Goal: Task Accomplishment & Management: Use online tool/utility

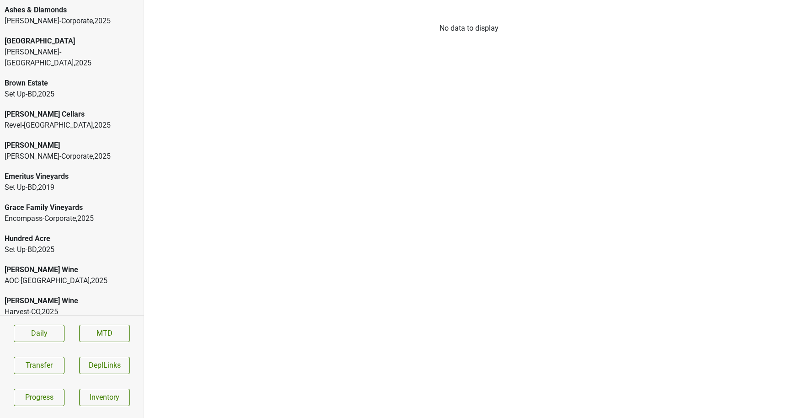
scroll to position [183, 0]
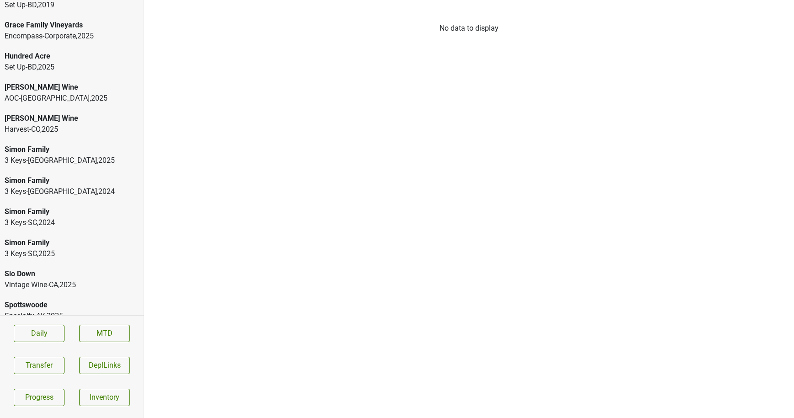
click at [38, 300] on div "Spottswoode" at bounding box center [72, 305] width 135 height 11
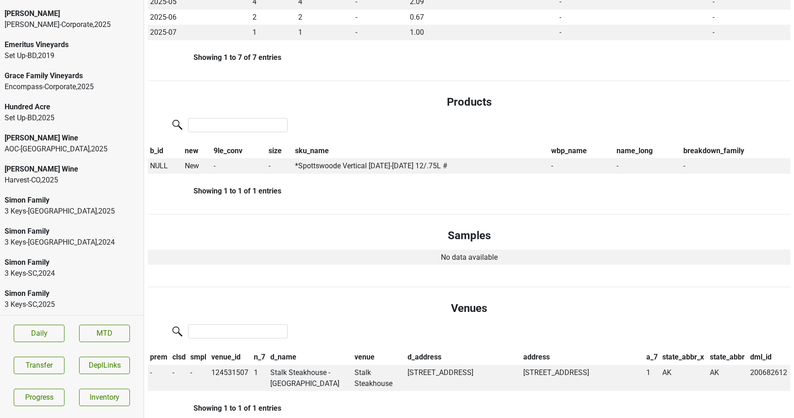
scroll to position [131, 0]
click at [59, 144] on div "AOC-[GEOGRAPHIC_DATA] , 2025" at bounding box center [72, 149] width 135 height 11
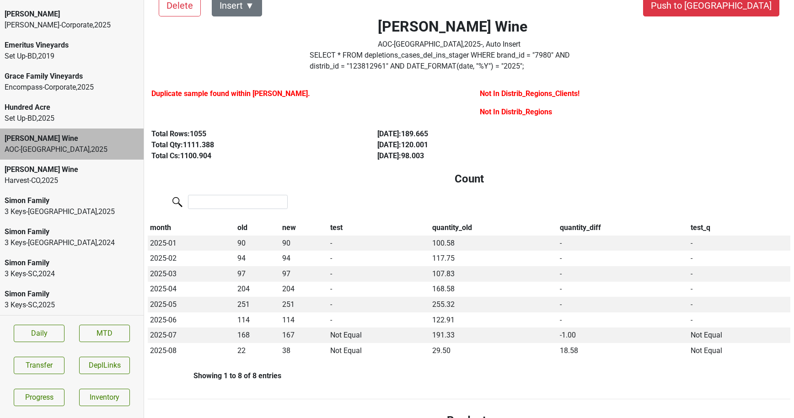
scroll to position [0, 0]
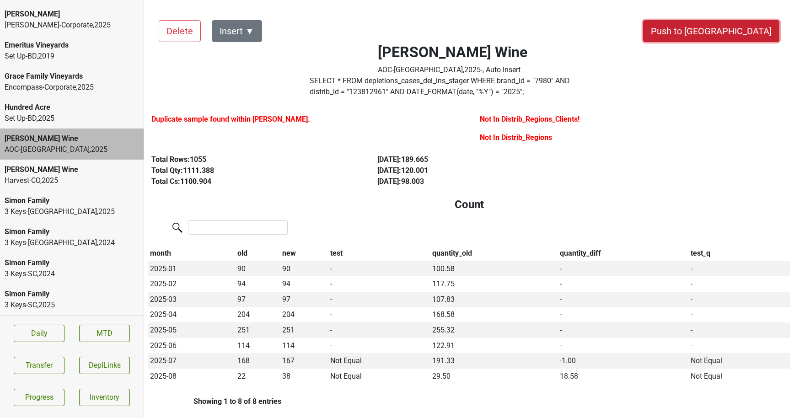
click at [737, 38] on button "Push to [GEOGRAPHIC_DATA]" at bounding box center [711, 31] width 136 height 22
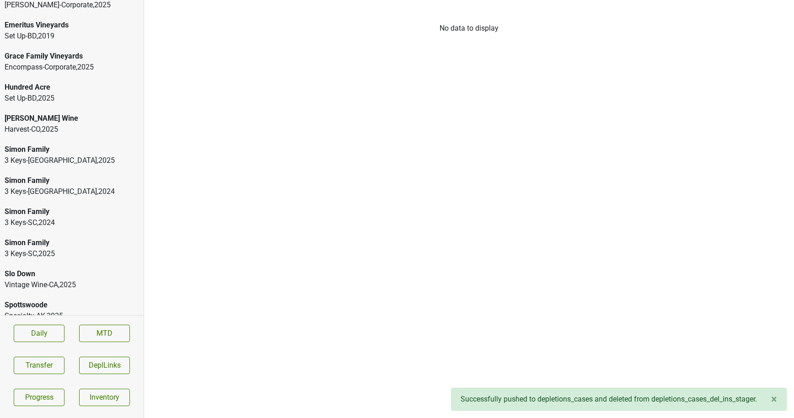
scroll to position [146, 0]
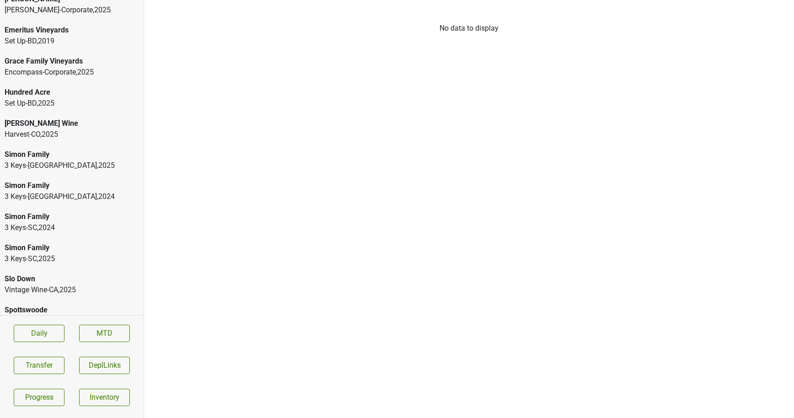
click at [72, 129] on div "Harvest-CO , 2025" at bounding box center [72, 134] width 135 height 11
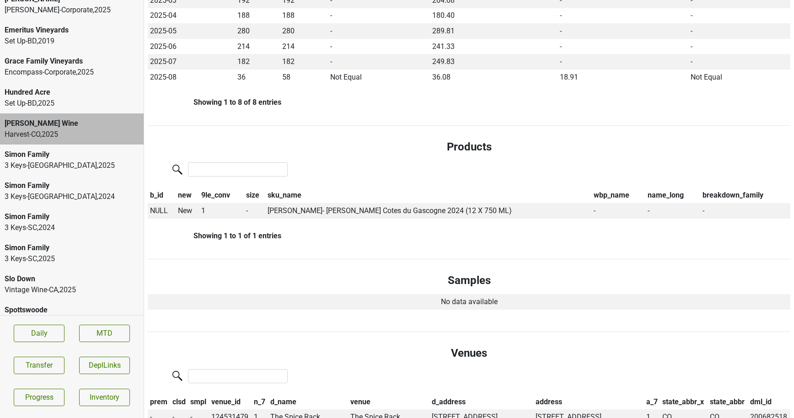
scroll to position [325, 0]
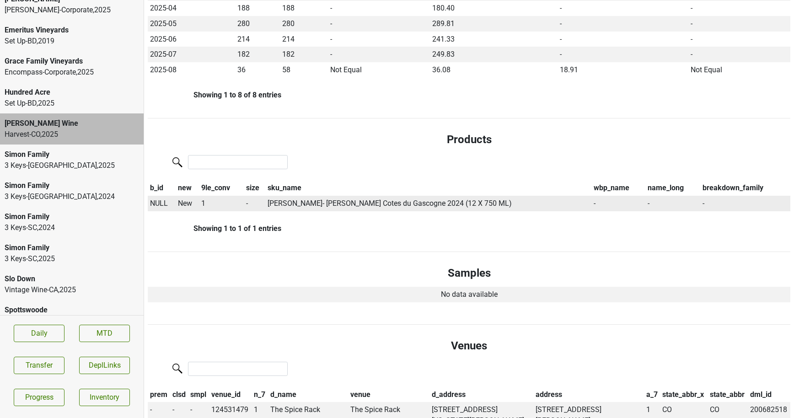
click at [156, 204] on span "NULL" at bounding box center [159, 203] width 18 height 9
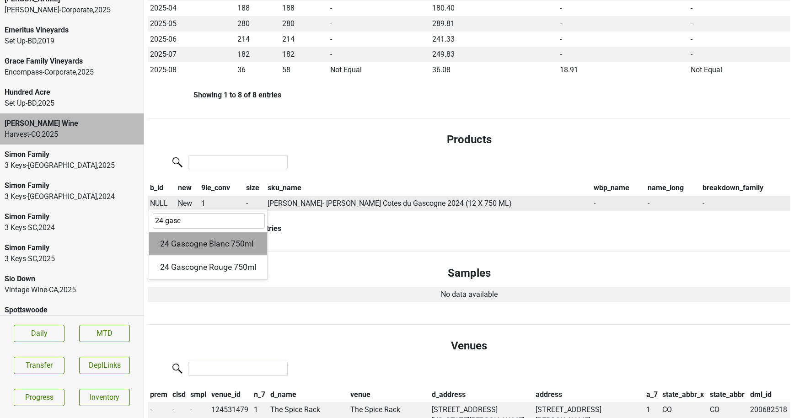
type input "24 gasc"
click at [200, 239] on div "24 Gascogne Blanc 750ml" at bounding box center [208, 243] width 118 height 23
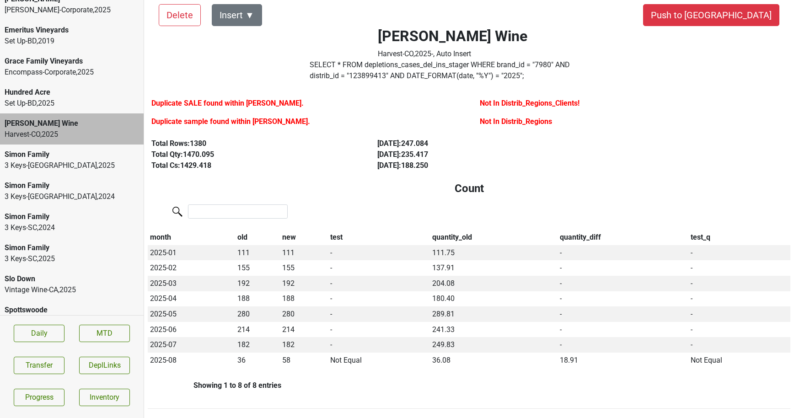
scroll to position [0, 0]
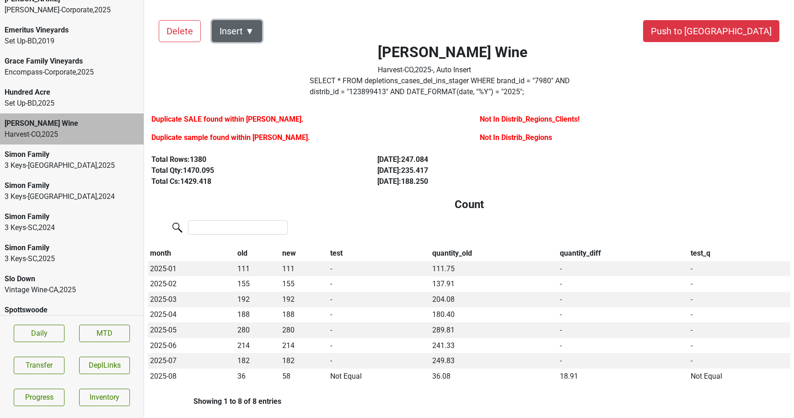
click at [247, 26] on button "Insert ▼" at bounding box center [237, 31] width 50 height 22
click at [247, 45] on div "DRC ▶" at bounding box center [252, 56] width 81 height 23
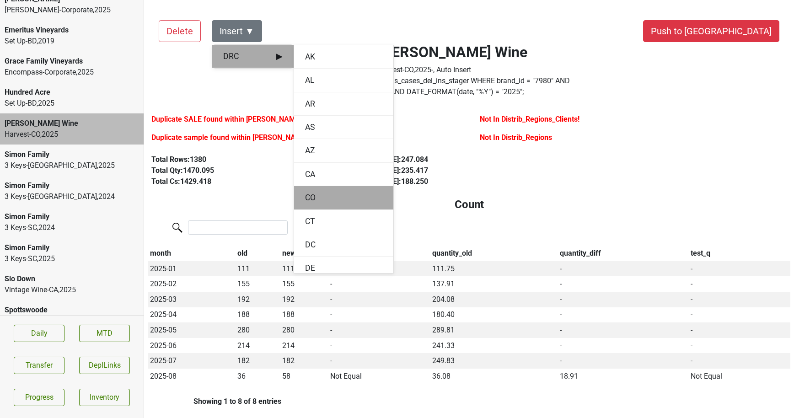
click at [306, 189] on div "CO" at bounding box center [343, 197] width 99 height 23
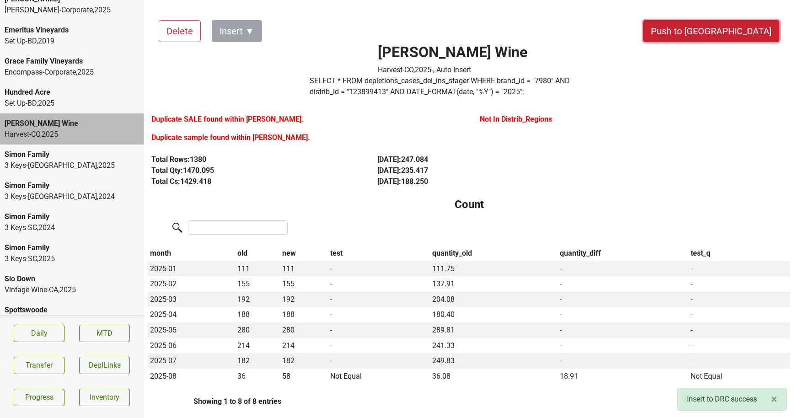
click at [728, 35] on button "Push to DC" at bounding box center [711, 31] width 136 height 22
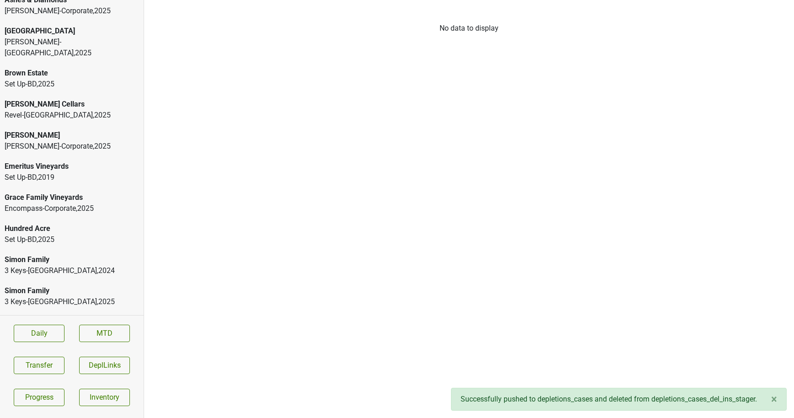
scroll to position [120, 0]
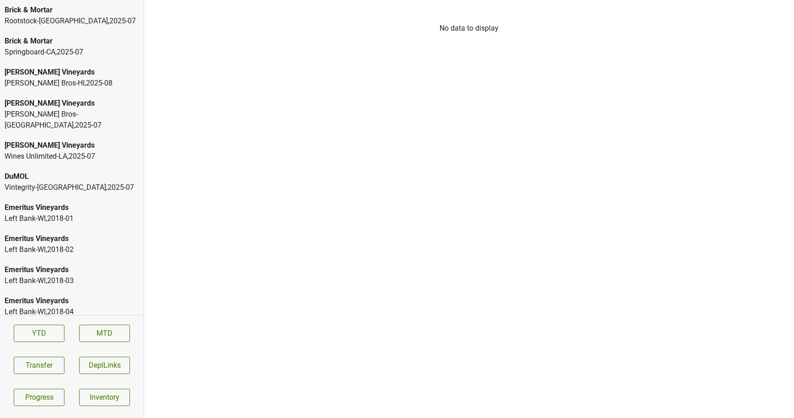
click at [41, 81] on div "Johnson Bros-HI , 2025 - 08" at bounding box center [72, 83] width 135 height 11
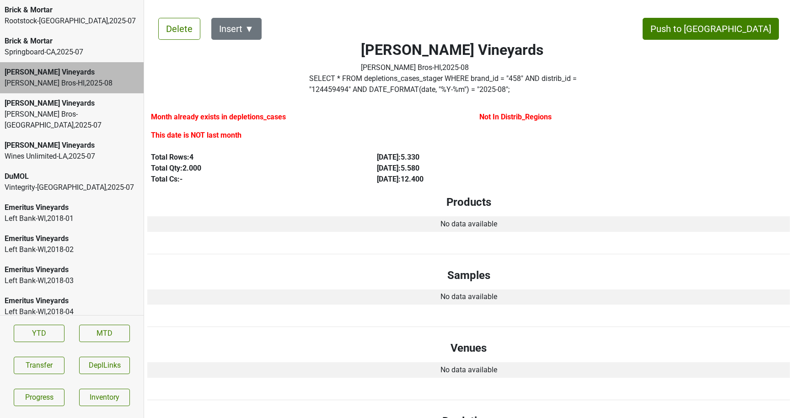
scroll to position [0, 0]
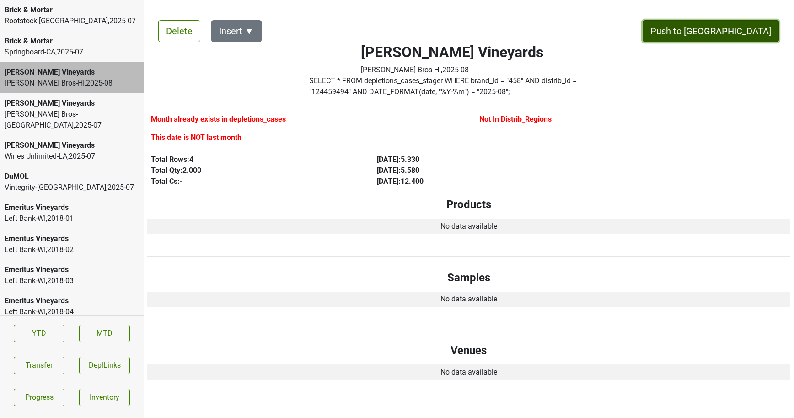
click at [735, 32] on button "Push to [GEOGRAPHIC_DATA]" at bounding box center [711, 31] width 136 height 22
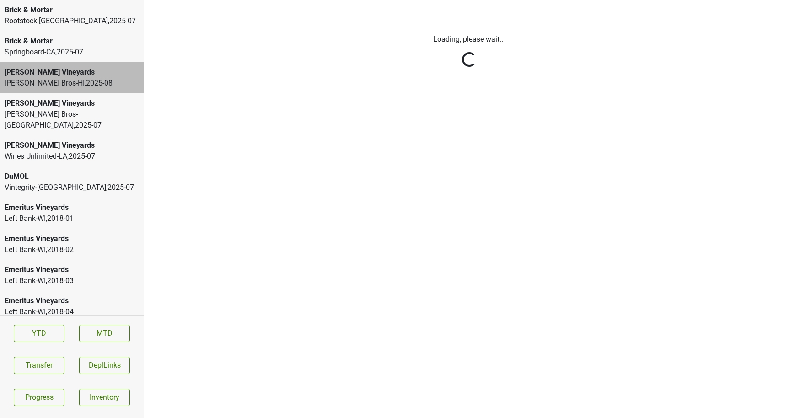
scroll to position [0, 0]
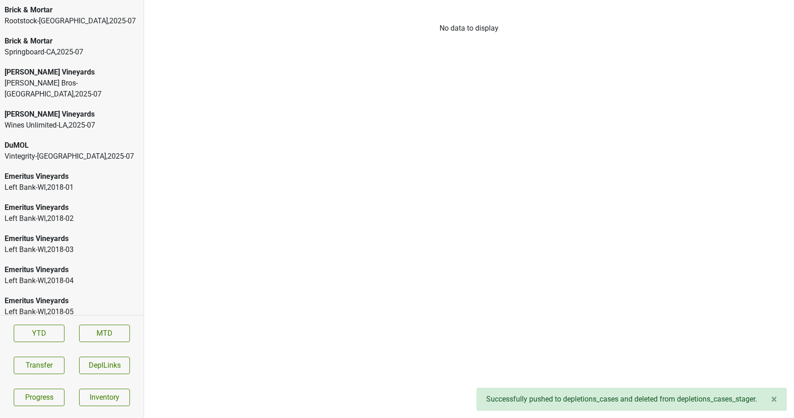
click at [60, 140] on div "DuMOL" at bounding box center [72, 145] width 135 height 11
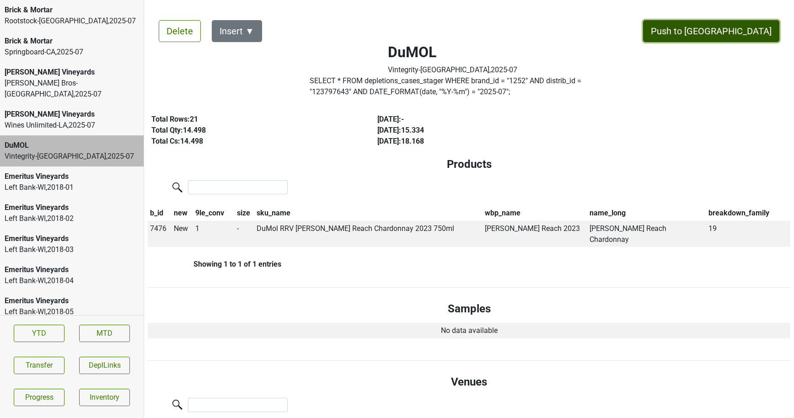
click at [736, 31] on button "Push to [GEOGRAPHIC_DATA]" at bounding box center [711, 31] width 136 height 22
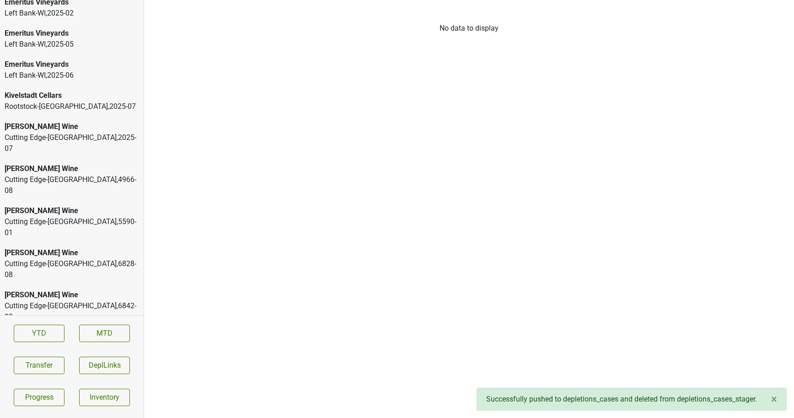
scroll to position [1894, 0]
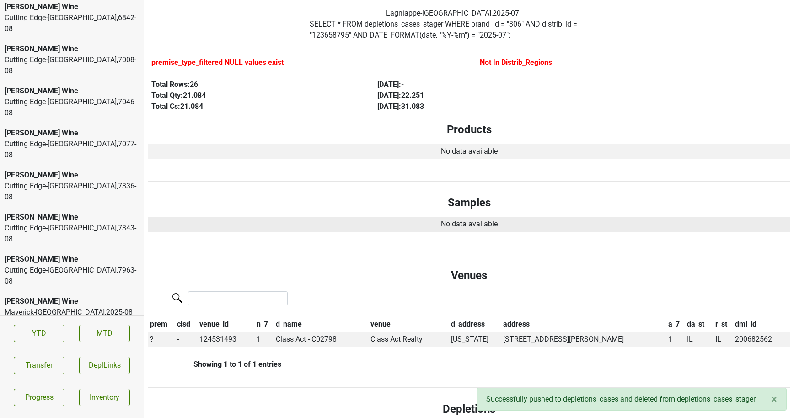
scroll to position [64, 0]
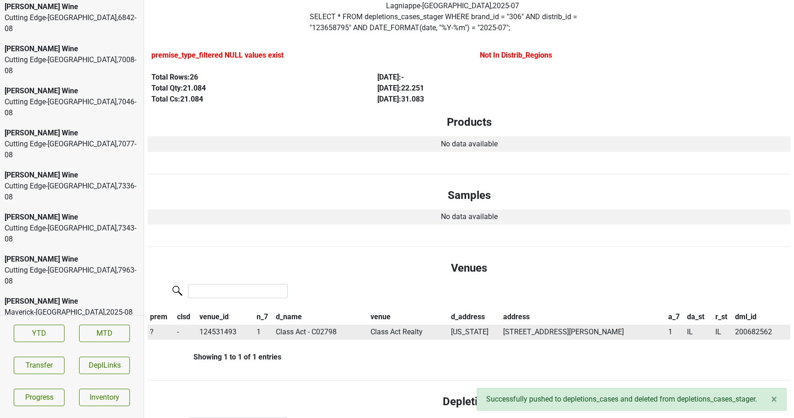
click at [292, 334] on td "Class Act - C02798" at bounding box center [321, 333] width 95 height 16
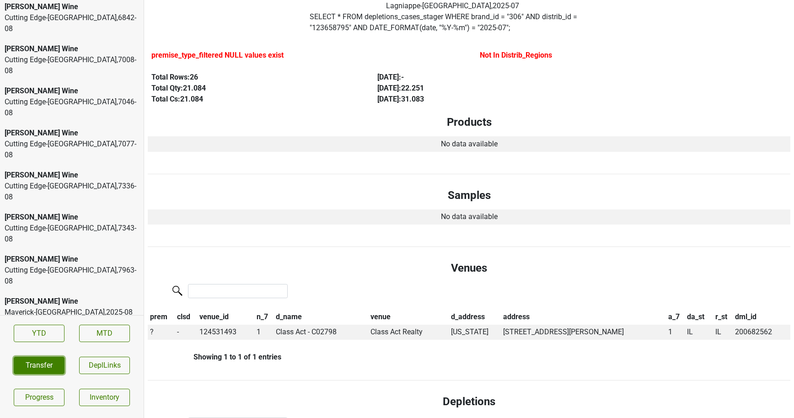
click at [52, 366] on button "Transfer" at bounding box center [39, 365] width 51 height 17
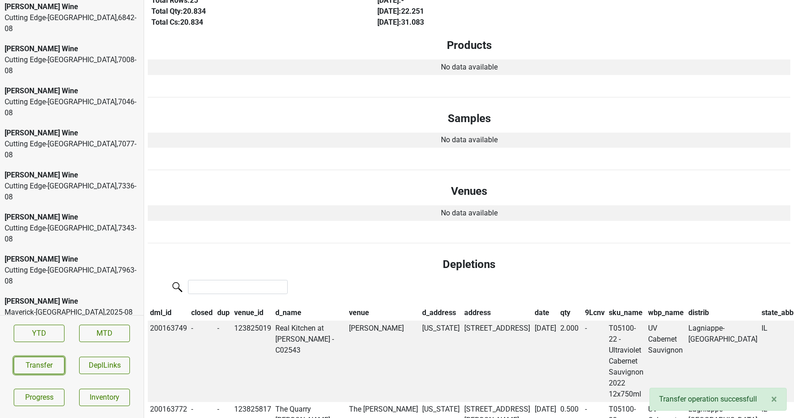
scroll to position [0, 0]
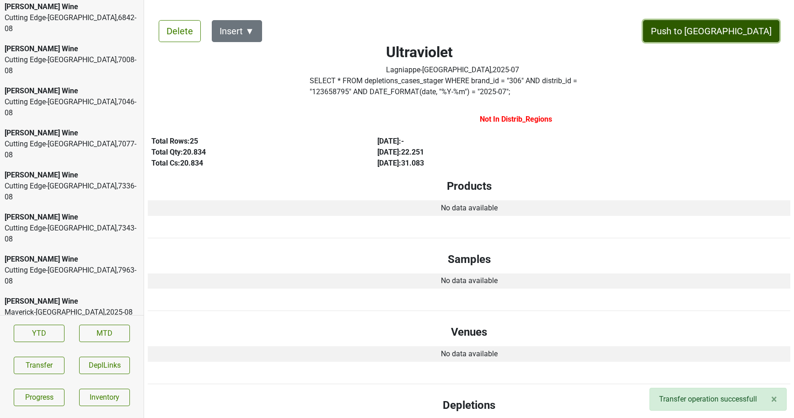
click at [751, 32] on button "Push to [GEOGRAPHIC_DATA]" at bounding box center [711, 31] width 136 height 22
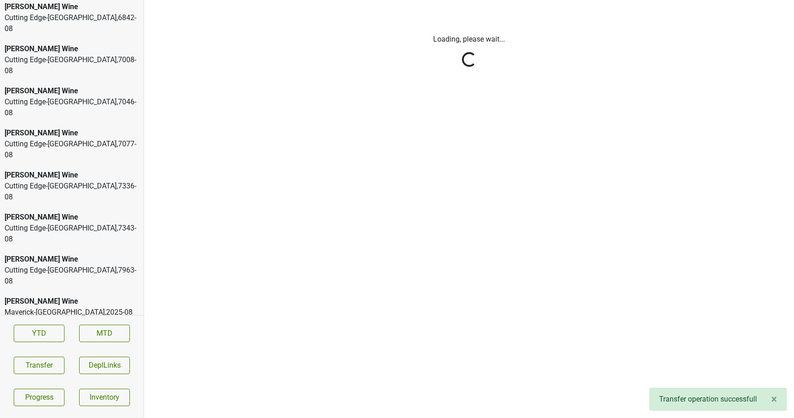
scroll to position [1863, 0]
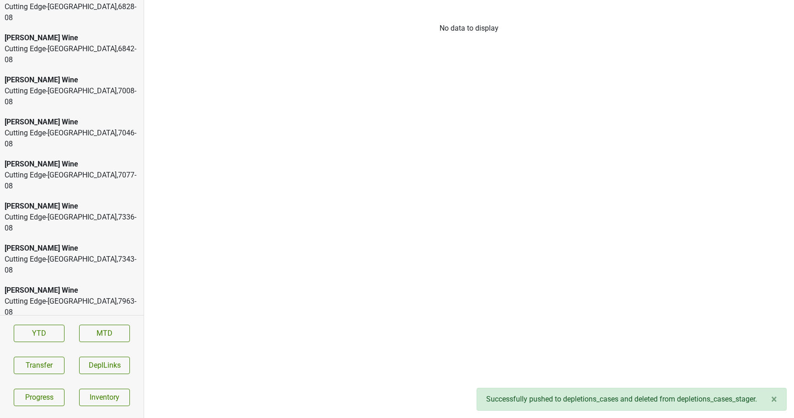
click at [55, 400] on div "Vintegrity-MO , 2025 - 07" at bounding box center [72, 405] width 135 height 11
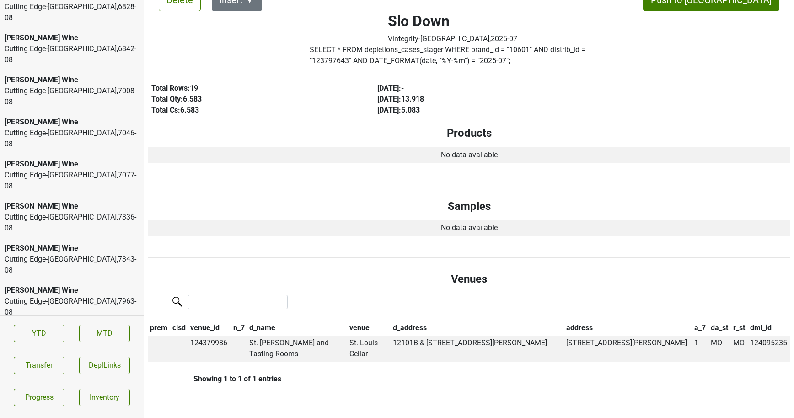
scroll to position [0, 0]
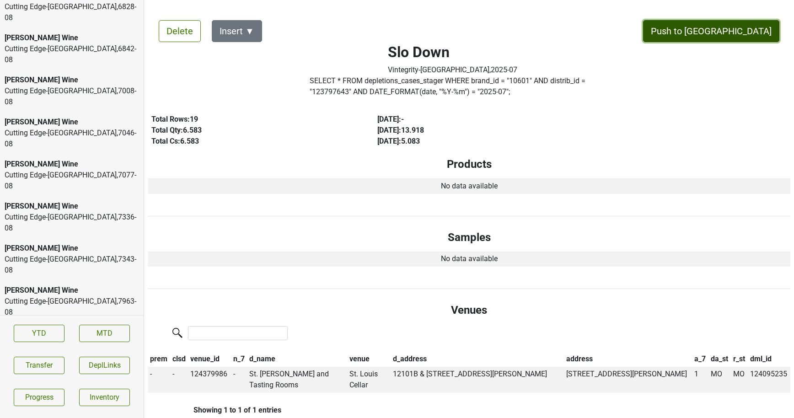
click at [742, 34] on button "Push to [GEOGRAPHIC_DATA]" at bounding box center [711, 31] width 136 height 22
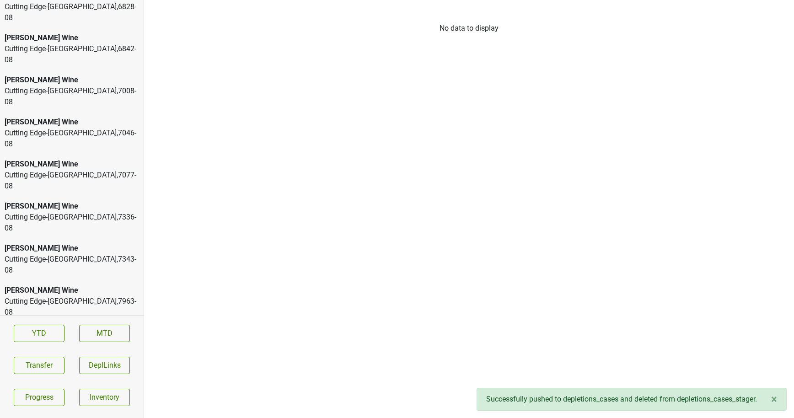
scroll to position [1832, 0]
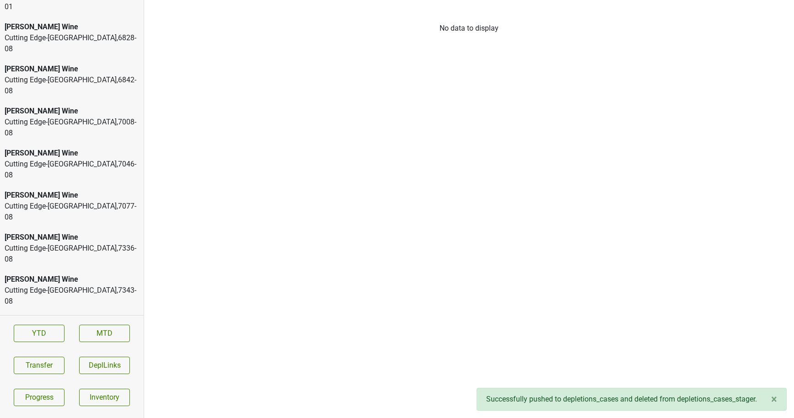
click at [75, 369] on div "Maverick-TX , 2025 - 08" at bounding box center [72, 374] width 135 height 11
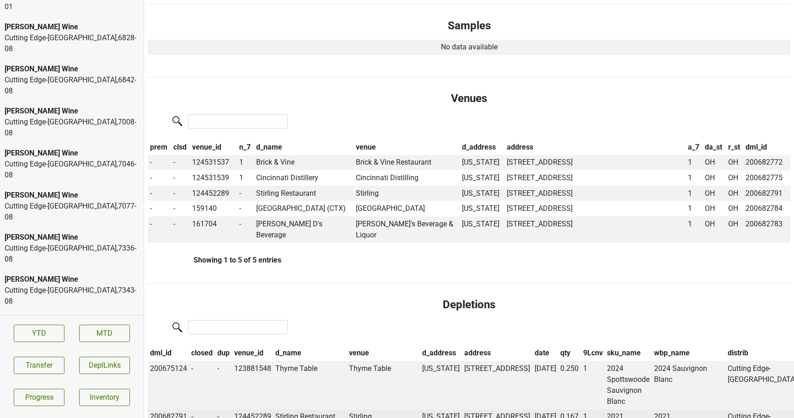
scroll to position [0, 0]
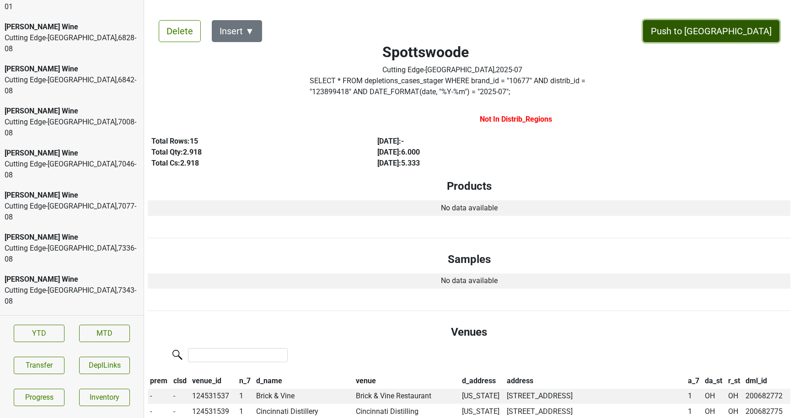
click at [738, 30] on button "Push to [GEOGRAPHIC_DATA]" at bounding box center [711, 31] width 136 height 22
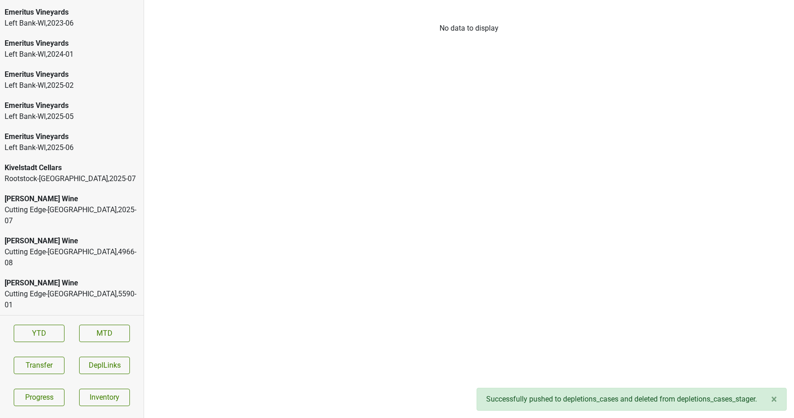
scroll to position [1529, 0]
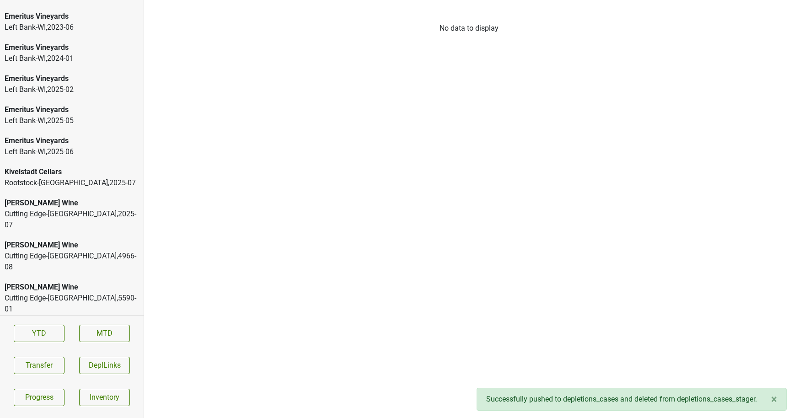
click at [97, 198] on div "[PERSON_NAME] Wine" at bounding box center [72, 203] width 135 height 11
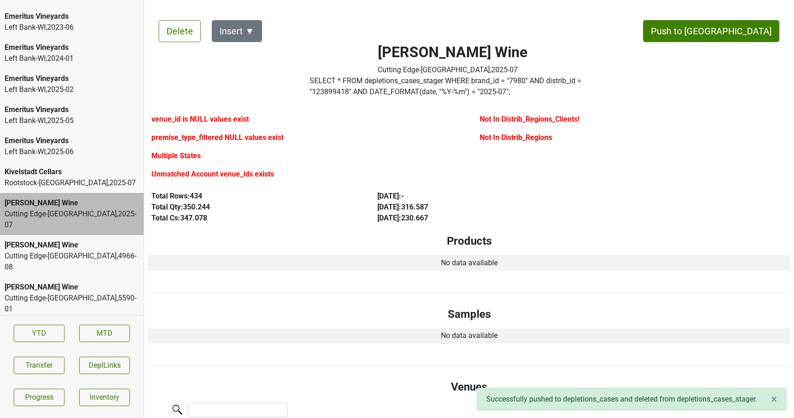
scroll to position [2, 0]
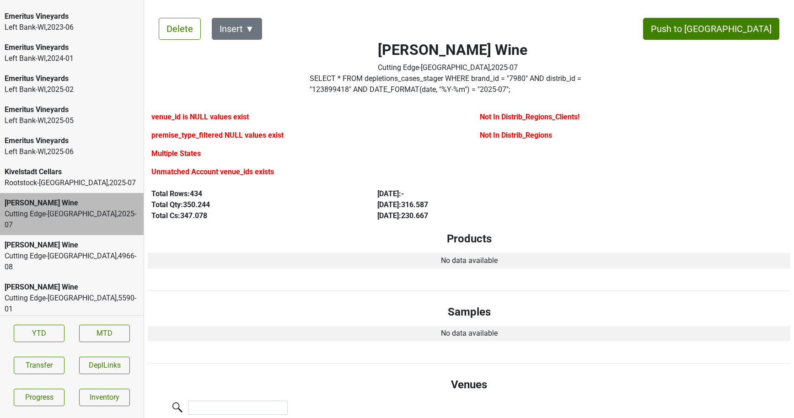
click at [47, 198] on div "Mary Taylor Wine" at bounding box center [72, 203] width 135 height 11
click at [60, 167] on div "Kivelstadt Cellars" at bounding box center [72, 172] width 135 height 11
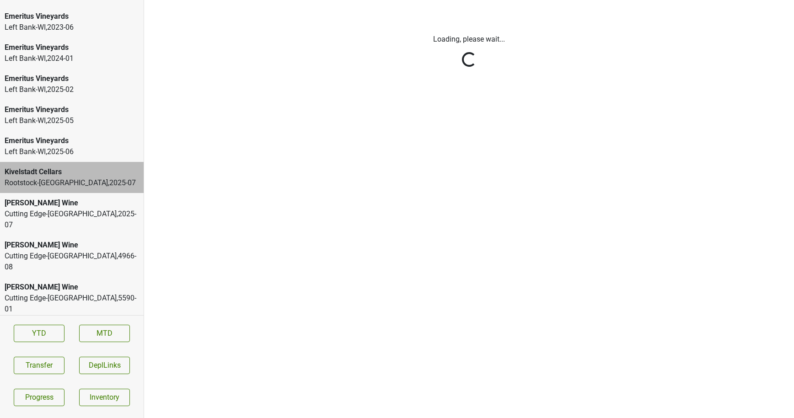
scroll to position [0, 0]
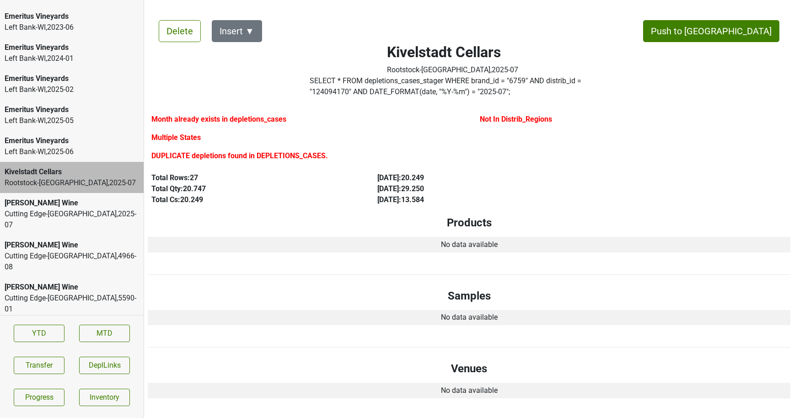
click at [58, 209] on div "Cutting Edge-OH , 2025 - 07" at bounding box center [72, 220] width 135 height 22
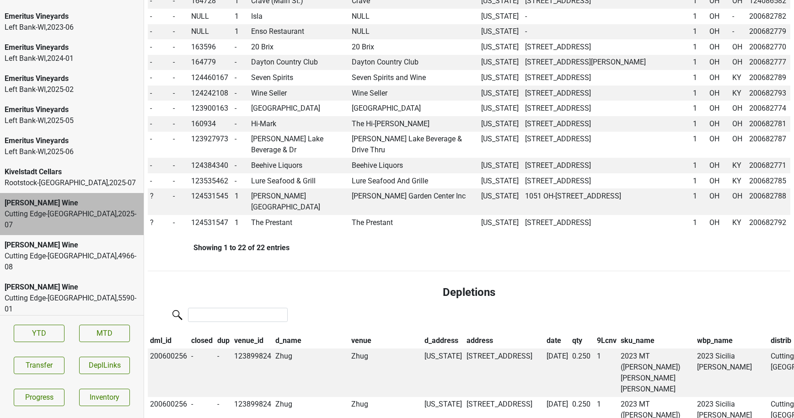
scroll to position [575, 0]
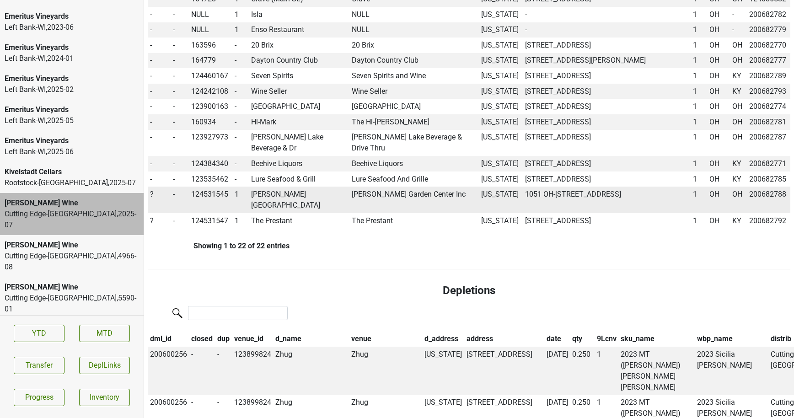
click at [151, 190] on span "?" at bounding box center [152, 194] width 4 height 9
click at [288, 187] on td "Rhoads Garden Center" at bounding box center [299, 200] width 101 height 27
click at [153, 190] on span "?" at bounding box center [152, 194] width 4 height 9
click at [174, 224] on div "Off" at bounding box center [185, 235] width 72 height 23
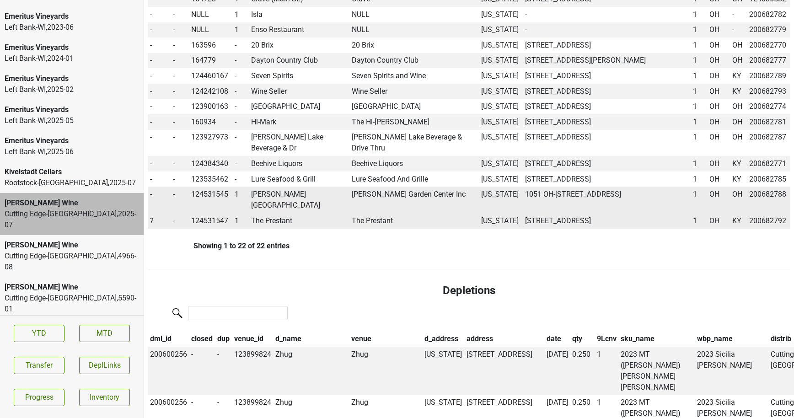
click at [266, 213] on td "The Prestant" at bounding box center [299, 221] width 101 height 16
click at [151, 216] on span "?" at bounding box center [152, 220] width 4 height 9
click at [167, 227] on div "On" at bounding box center [185, 238] width 72 height 23
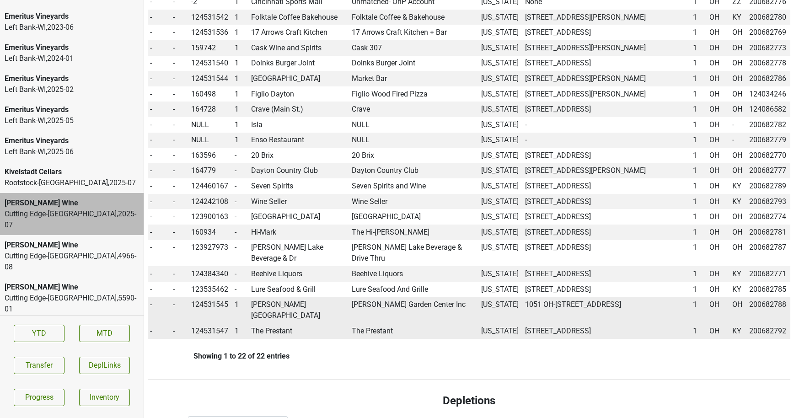
scroll to position [456, 0]
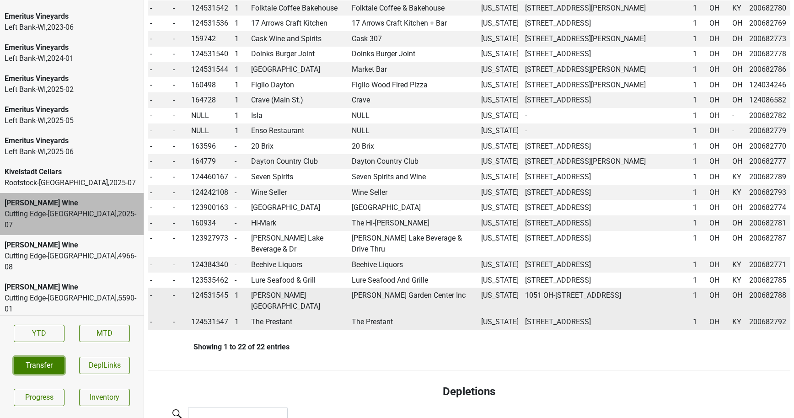
click at [44, 358] on button "Transfer" at bounding box center [39, 365] width 51 height 17
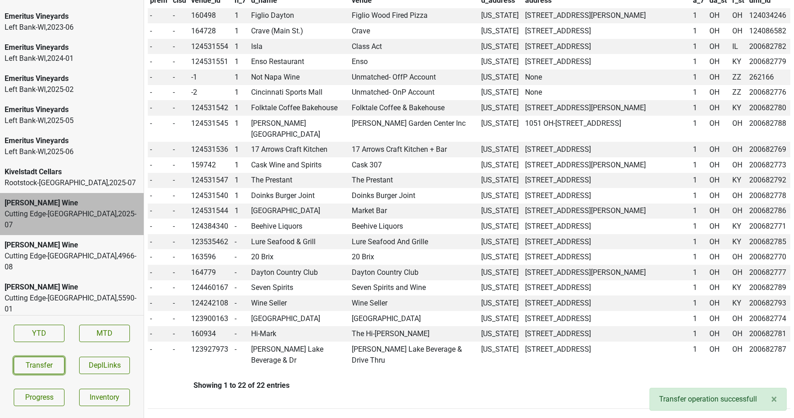
scroll to position [399, 0]
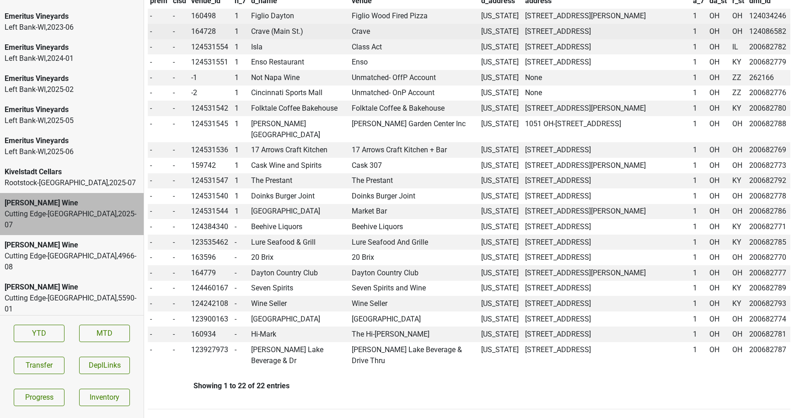
click at [268, 28] on td "Crave (Main St.)" at bounding box center [299, 32] width 101 height 16
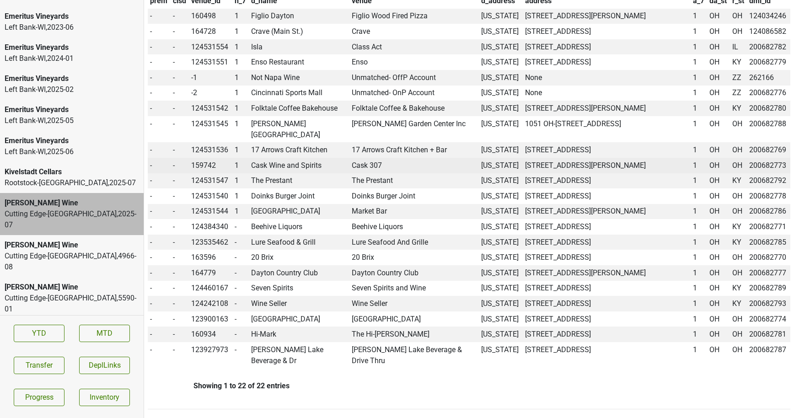
click at [285, 158] on td "Cask Wine and Spirits" at bounding box center [299, 166] width 101 height 16
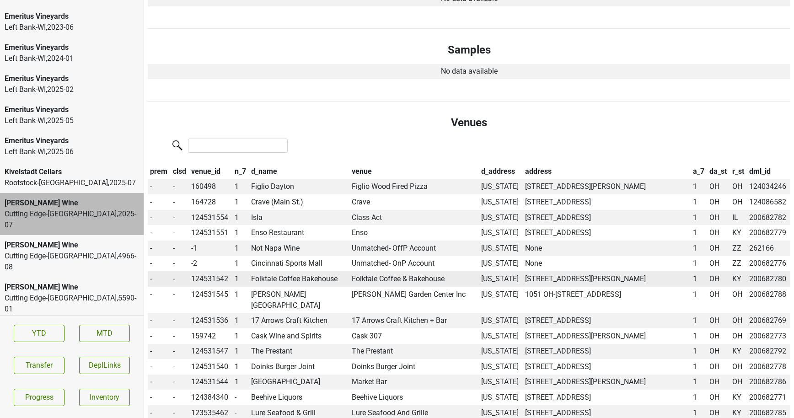
scroll to position [227, 0]
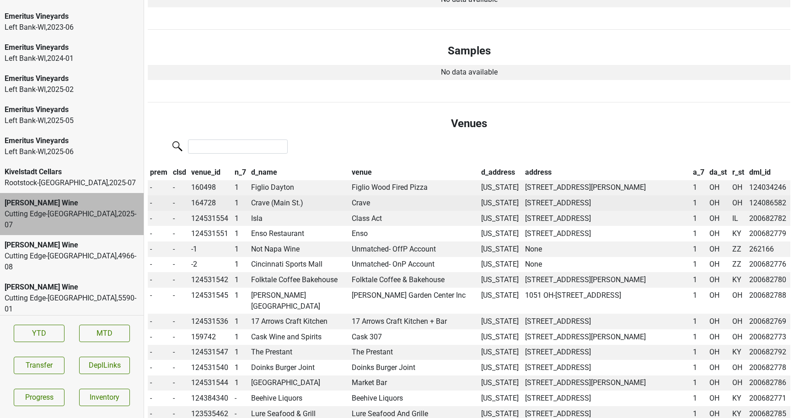
click at [211, 200] on td "164728" at bounding box center [210, 203] width 43 height 16
copy td "164728"
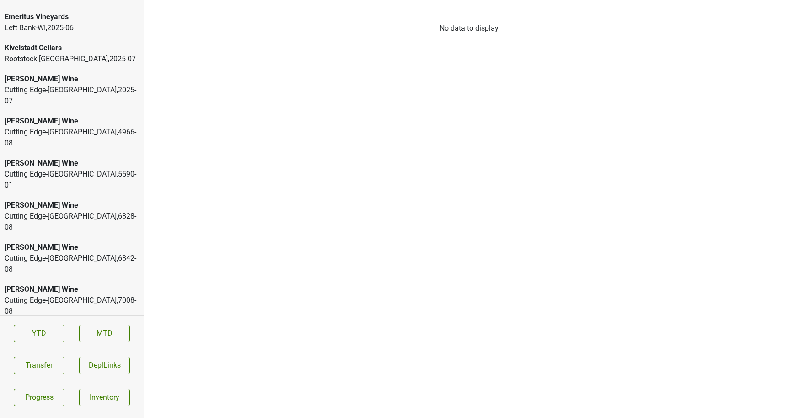
scroll to position [1618, 0]
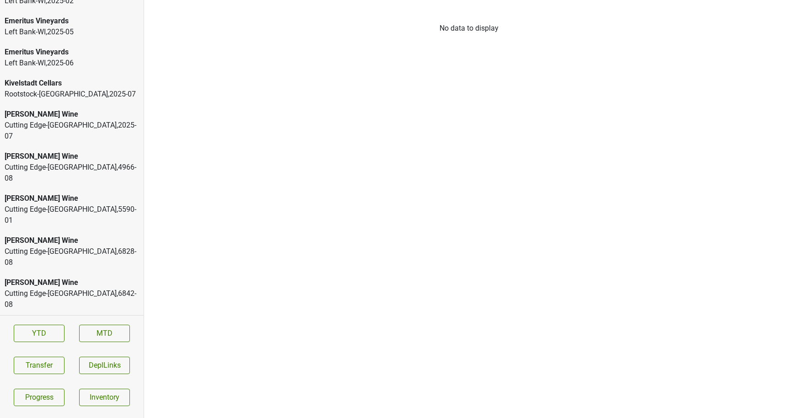
click at [54, 89] on div "Rootstock-MN , 2025 - 07" at bounding box center [72, 94] width 135 height 11
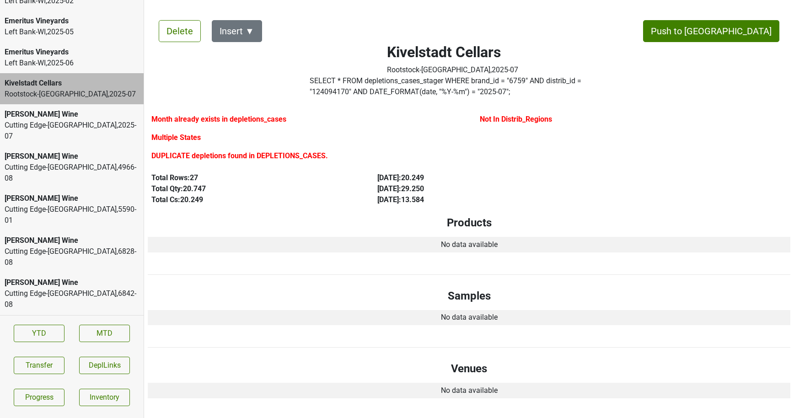
click at [30, 109] on div "[PERSON_NAME] Wine" at bounding box center [72, 114] width 135 height 11
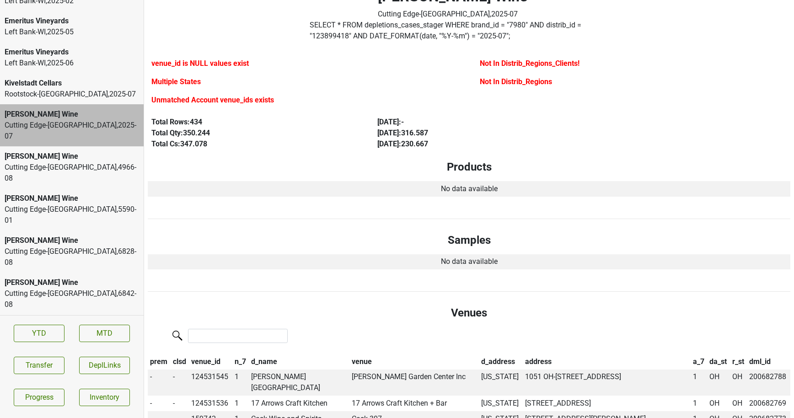
scroll to position [58, 0]
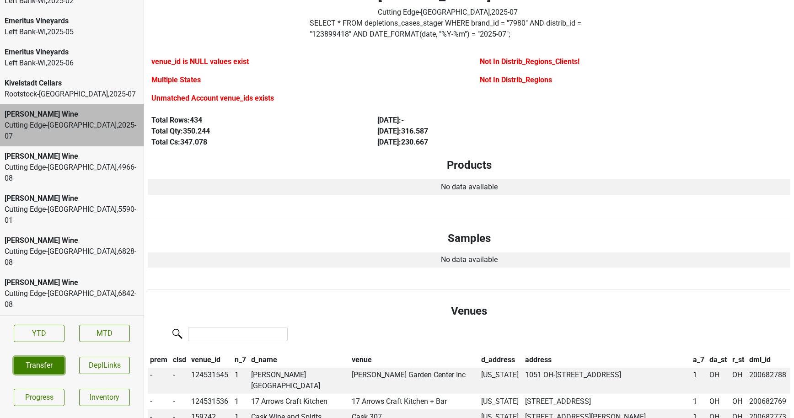
click at [27, 372] on button "Transfer" at bounding box center [39, 365] width 51 height 17
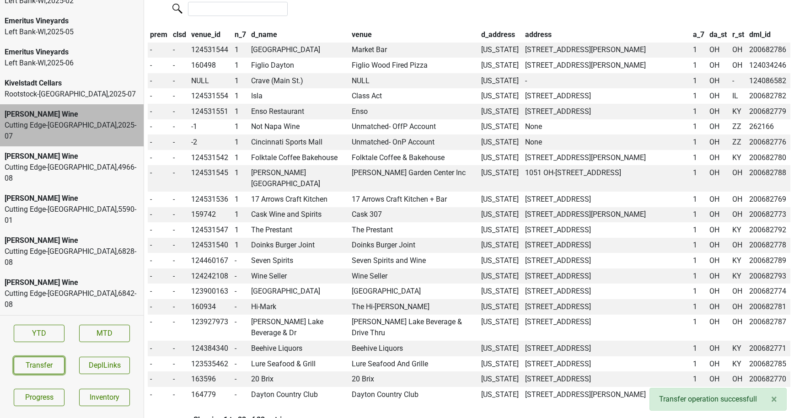
scroll to position [381, 0]
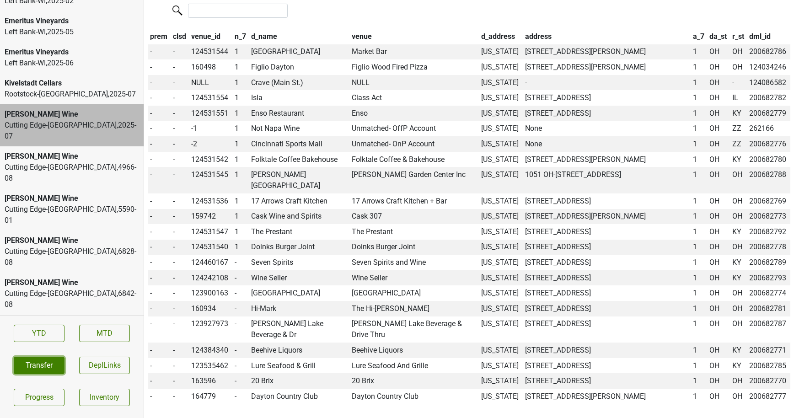
click at [39, 362] on button "Transfer" at bounding box center [39, 365] width 51 height 17
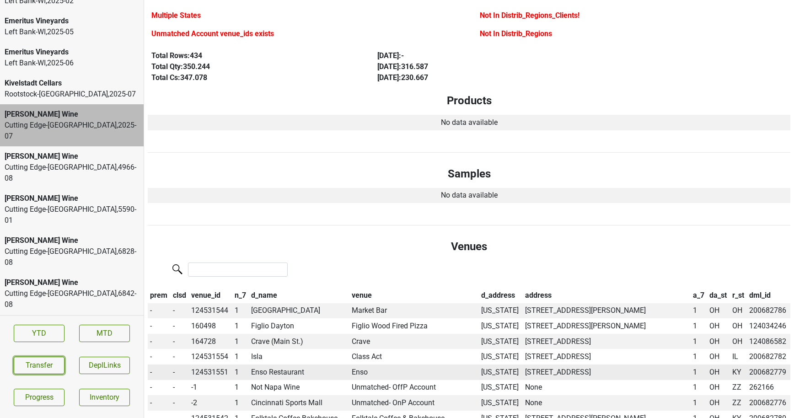
scroll to position [0, 0]
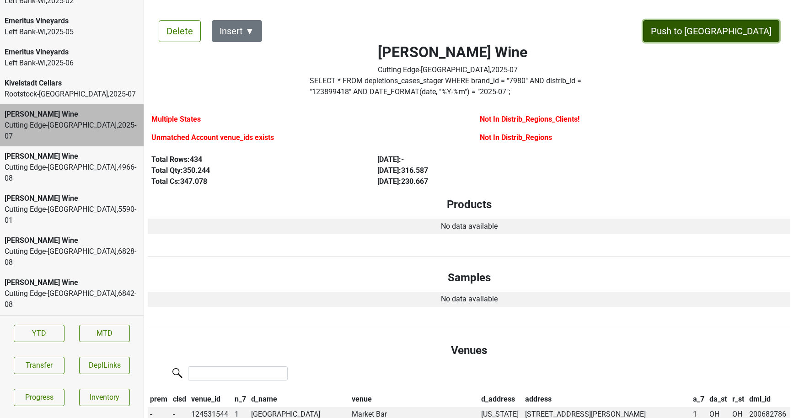
click at [745, 26] on button "Push to [GEOGRAPHIC_DATA]" at bounding box center [711, 31] width 136 height 22
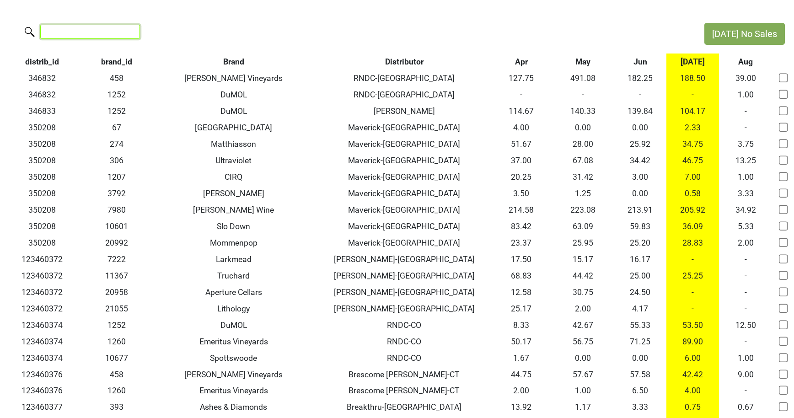
click at [85, 35] on input "search" at bounding box center [90, 32] width 100 height 14
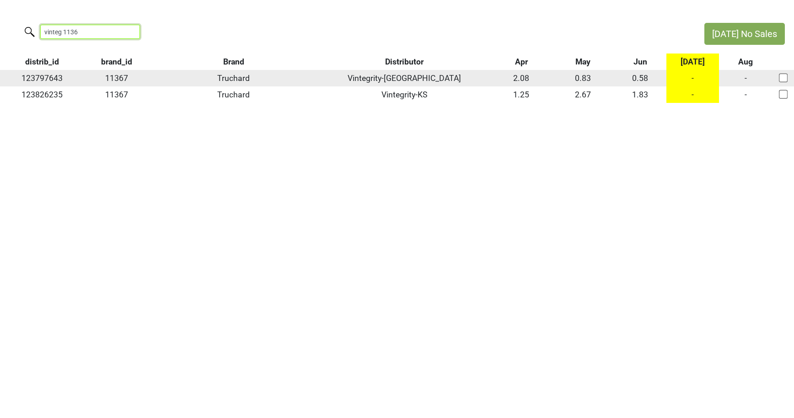
type input "vinteg 1136"
click at [778, 76] on div at bounding box center [783, 78] width 27 height 18
click at [782, 77] on input "checkbox" at bounding box center [783, 77] width 9 height 9
checkbox input "true"
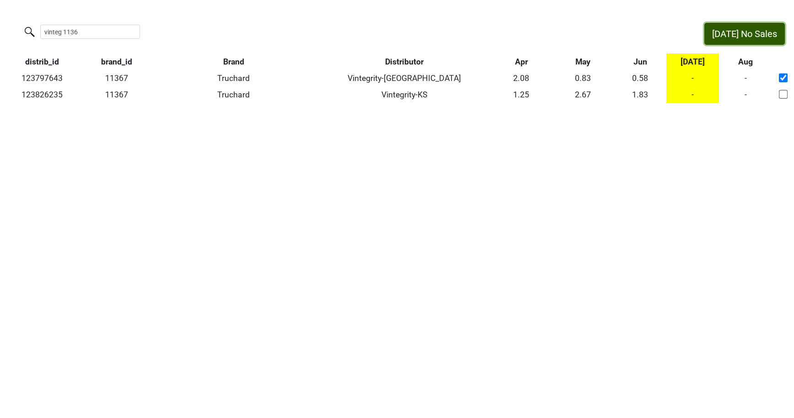
click at [747, 28] on button "Jul No Sales" at bounding box center [745, 34] width 81 height 22
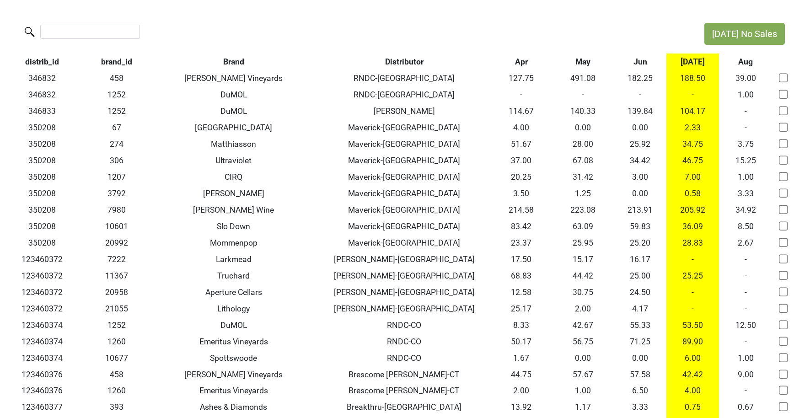
click at [643, 60] on th "Jun" at bounding box center [640, 62] width 53 height 16
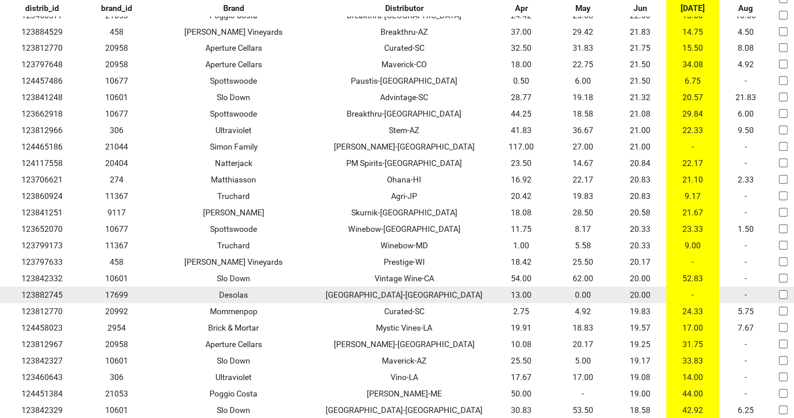
scroll to position [3299, 0]
click at [783, 290] on input "checkbox" at bounding box center [783, 294] width 9 height 9
checkbox input "true"
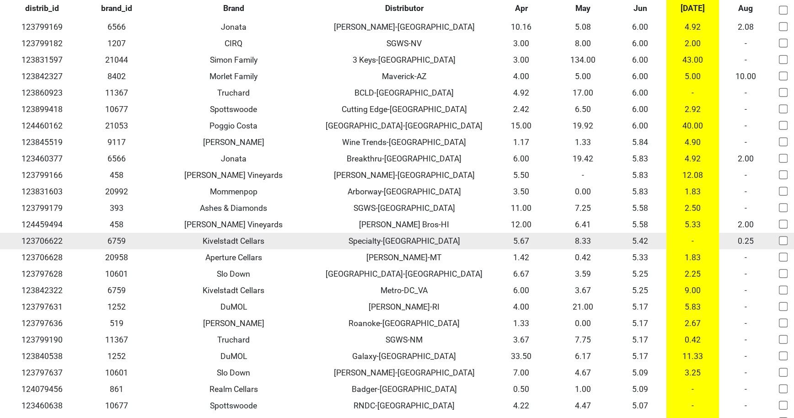
scroll to position [6395, 0]
click at [786, 236] on input "checkbox" at bounding box center [783, 240] width 9 height 9
checkbox input "true"
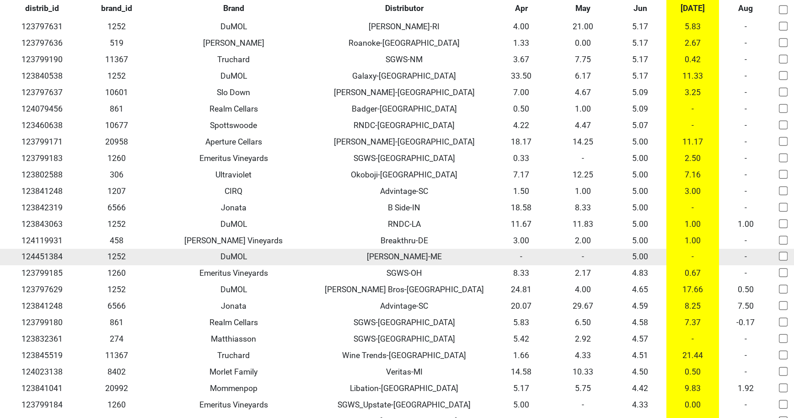
scroll to position [6672, 0]
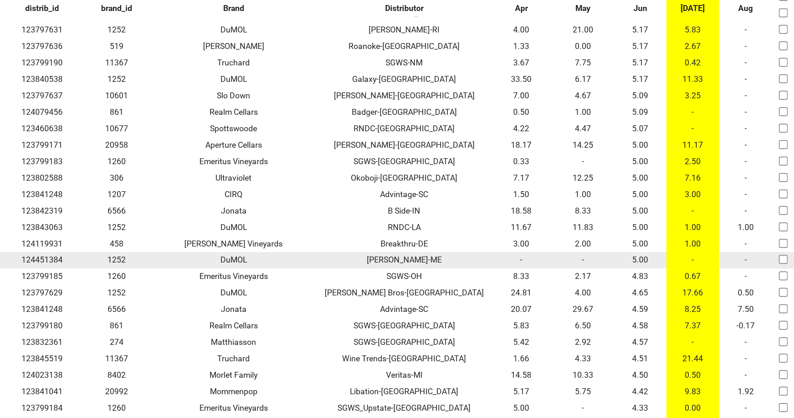
click at [782, 255] on input "checkbox" at bounding box center [783, 259] width 9 height 9
checkbox input "true"
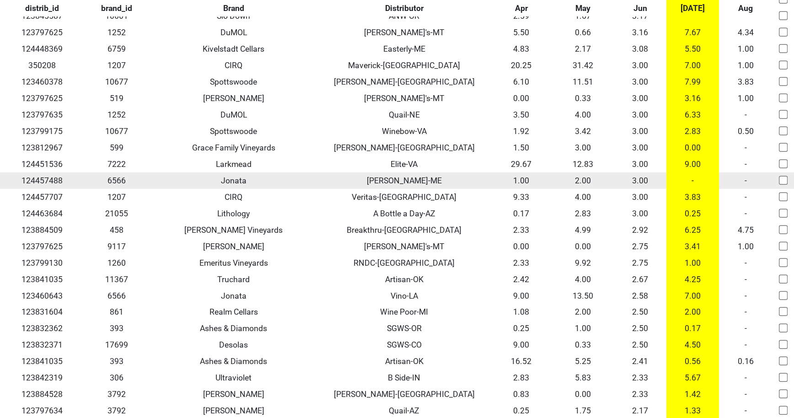
scroll to position [7676, 0]
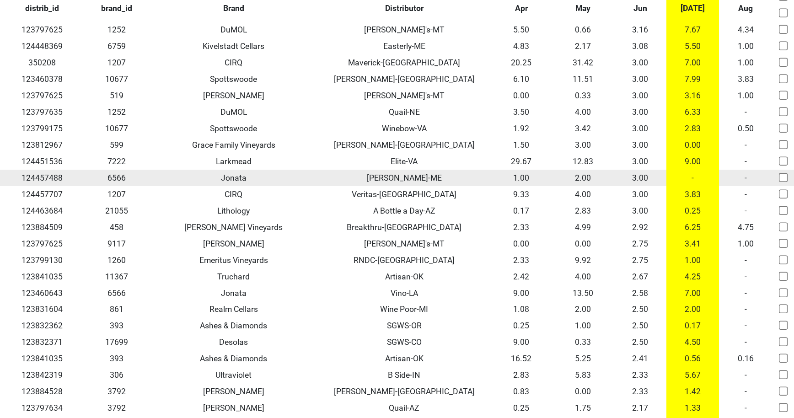
click at [783, 173] on input "checkbox" at bounding box center [783, 177] width 9 height 9
checkbox input "true"
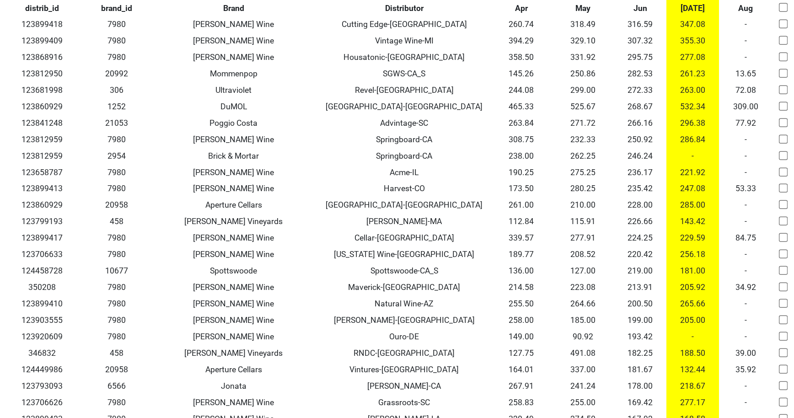
scroll to position [0, 0]
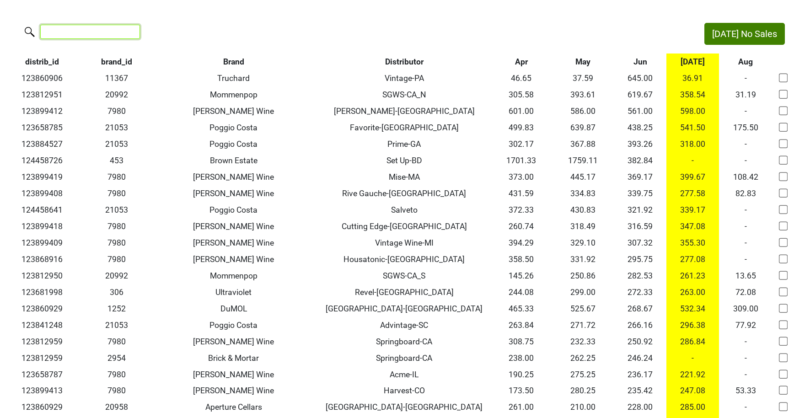
click at [115, 31] on input "search" at bounding box center [90, 32] width 100 height 14
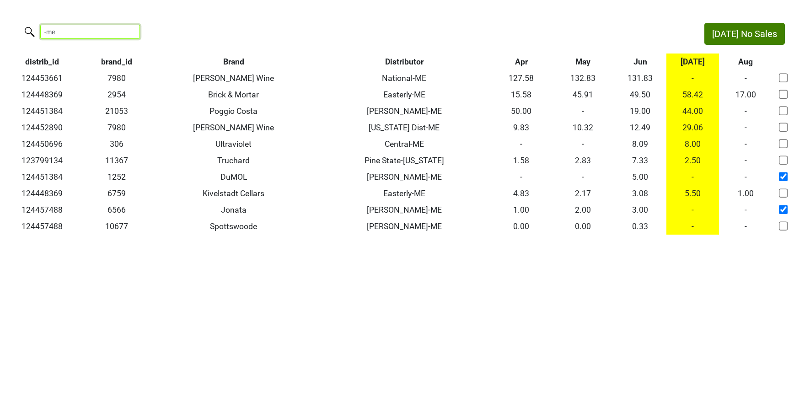
type input "-me"
click at [233, 62] on th "Brand" at bounding box center [233, 62] width 169 height 16
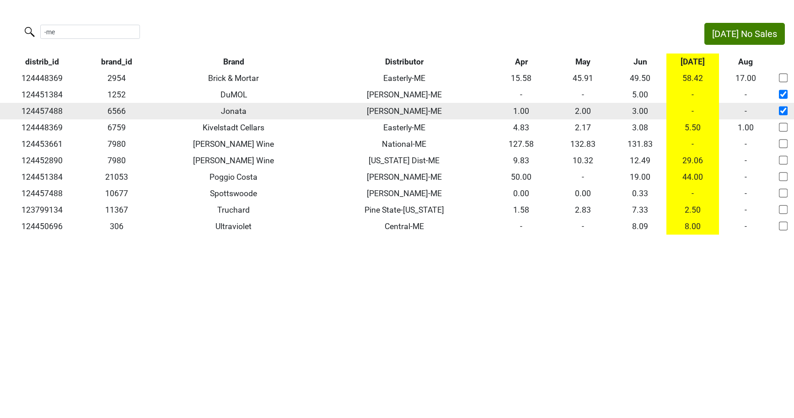
click at [49, 106] on td "124457488" at bounding box center [42, 111] width 84 height 16
copy td "124457488"
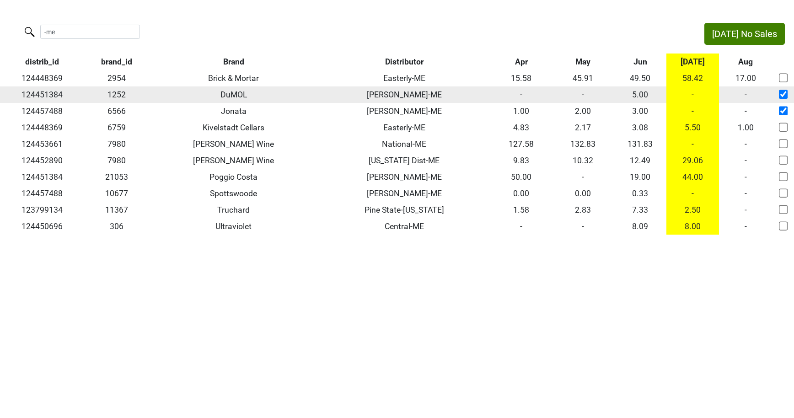
click at [51, 96] on td "124451384" at bounding box center [42, 94] width 84 height 16
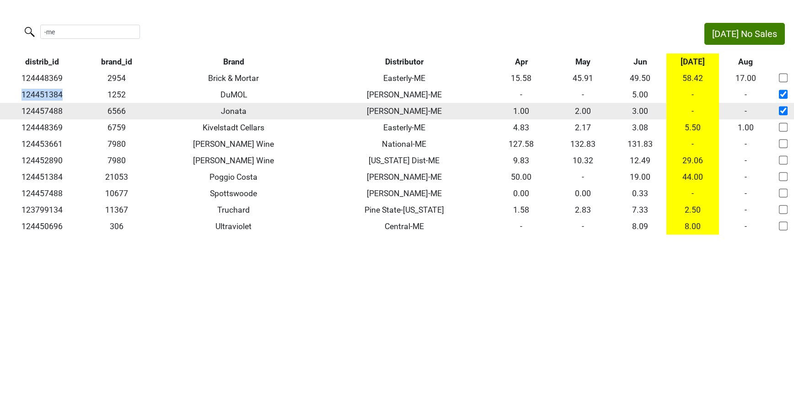
click at [783, 110] on input "checkbox" at bounding box center [783, 110] width 9 height 9
checkbox input "false"
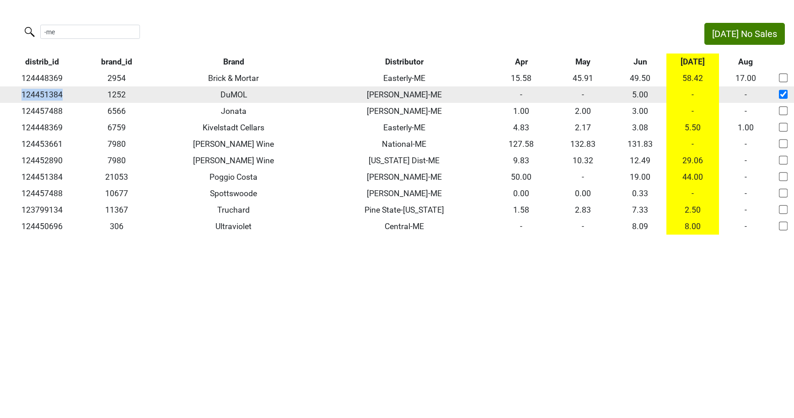
click at [787, 95] on input "checkbox" at bounding box center [783, 94] width 9 height 9
checkbox input "false"
